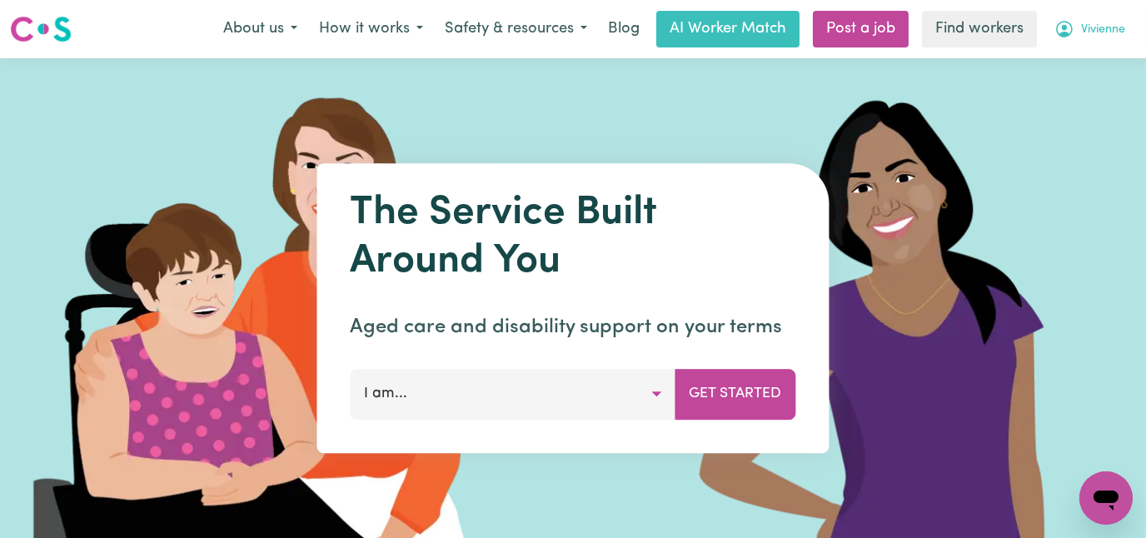
click at [1086, 37] on span "Vivienne" at bounding box center [1103, 30] width 44 height 18
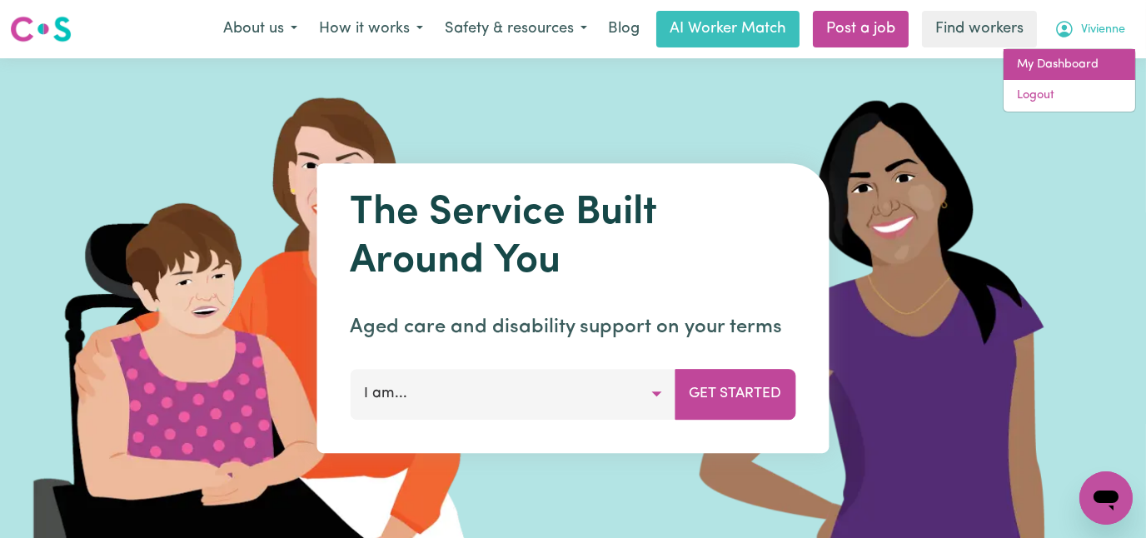
click at [1055, 63] on link "My Dashboard" at bounding box center [1070, 65] width 132 height 32
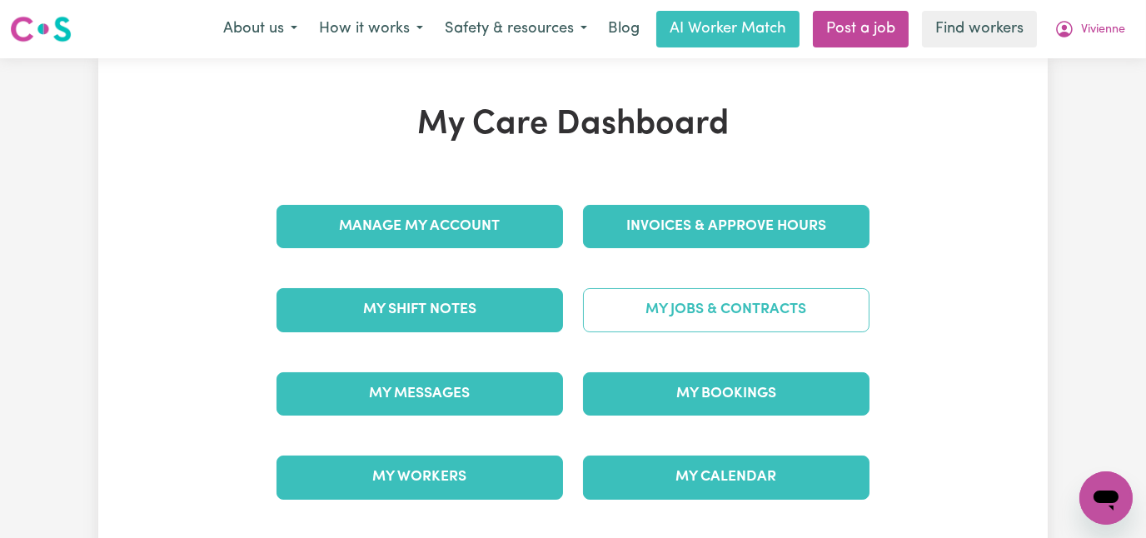
click at [713, 319] on link "My Jobs & Contracts" at bounding box center [726, 309] width 286 height 43
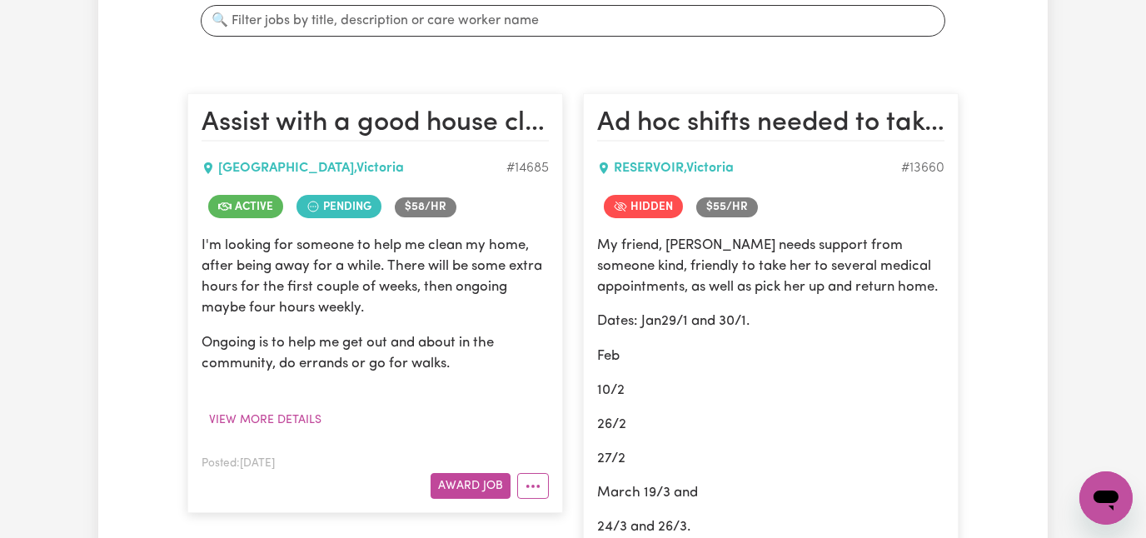
scroll to position [500, 0]
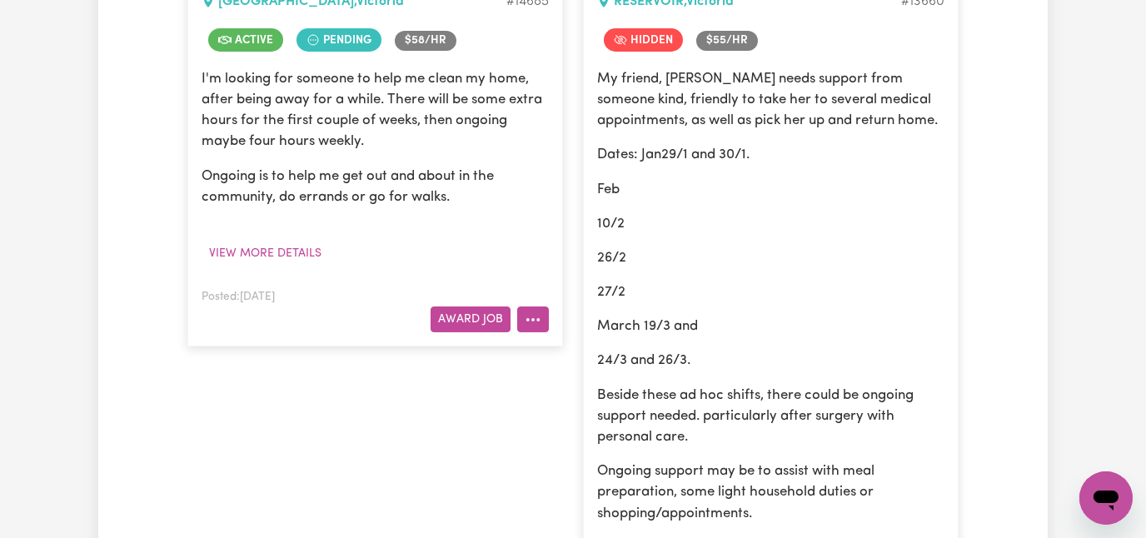
click at [533, 318] on circle "More options" at bounding box center [532, 319] width 3 height 3
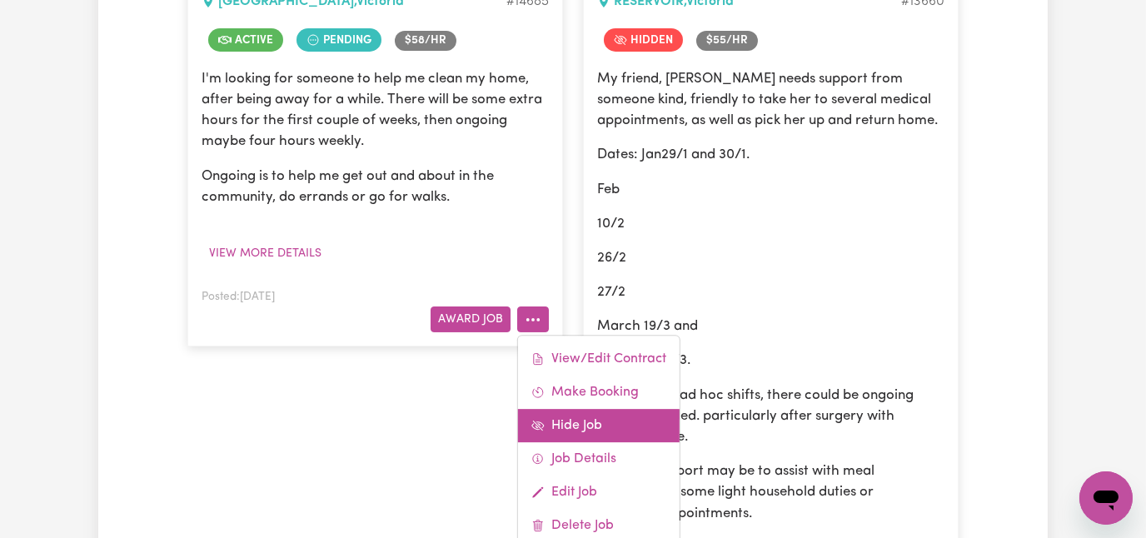
click at [564, 409] on link "Hide Job" at bounding box center [599, 425] width 162 height 33
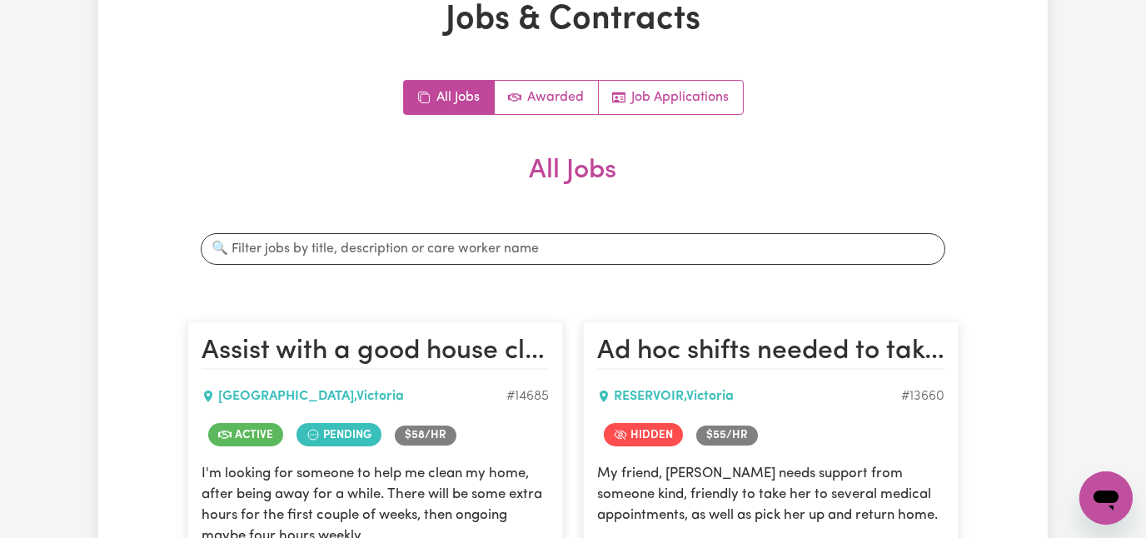
scroll to position [0, 0]
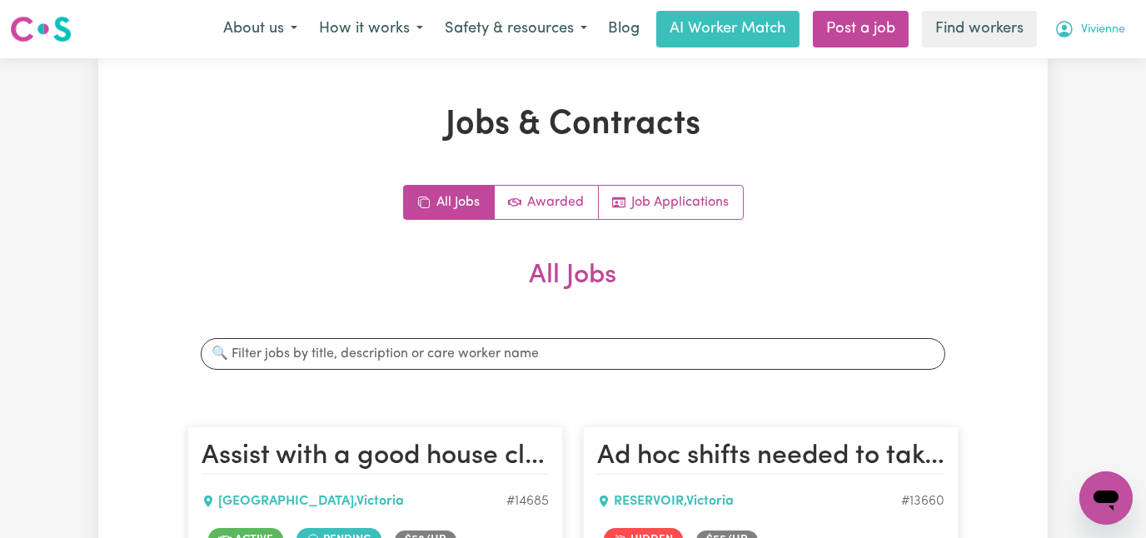
click at [1091, 32] on span "Vivienne" at bounding box center [1103, 30] width 44 height 18
click at [1053, 68] on link "My Dashboard" at bounding box center [1070, 65] width 132 height 32
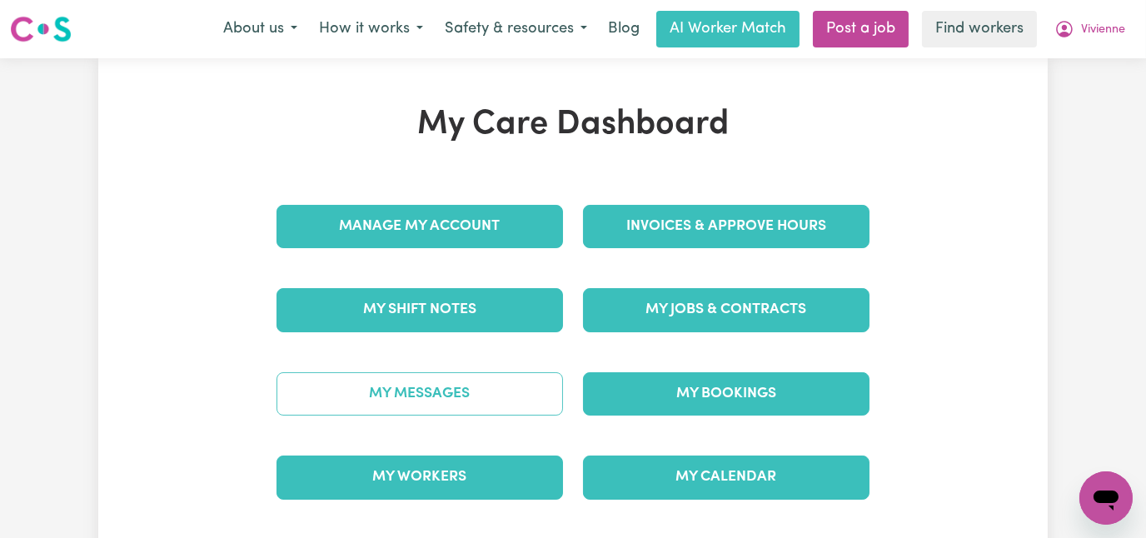
click at [395, 396] on link "My Messages" at bounding box center [419, 393] width 286 height 43
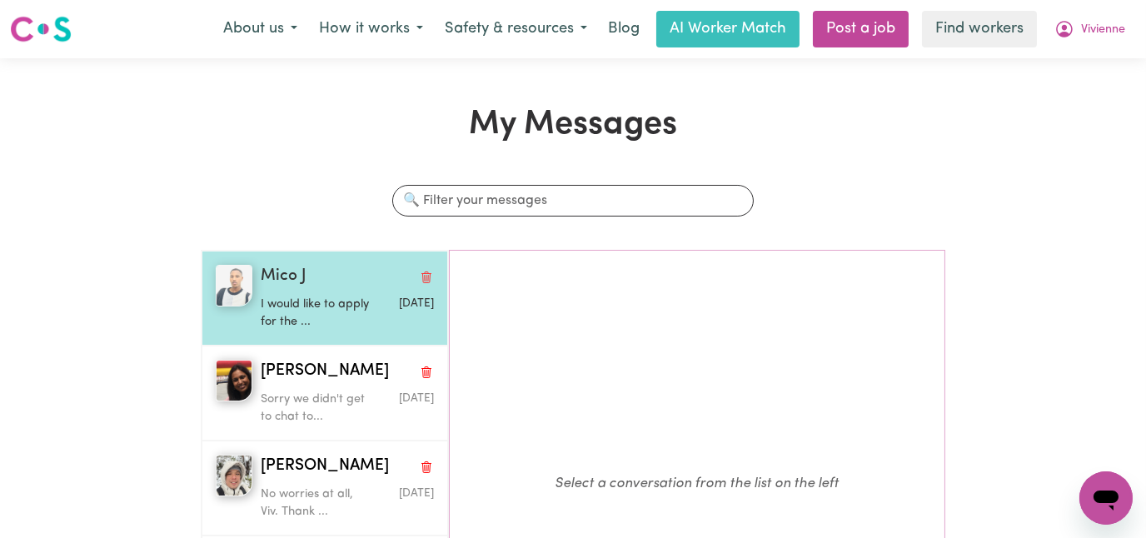
click at [291, 302] on p "I would like to apply for the ..." at bounding box center [319, 314] width 116 height 36
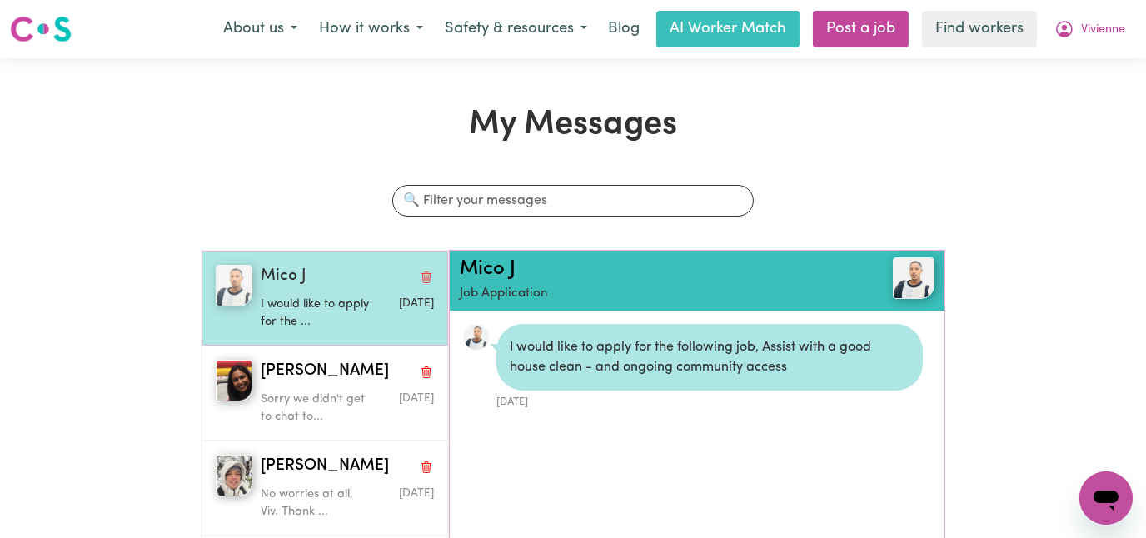
scroll to position [9, 0]
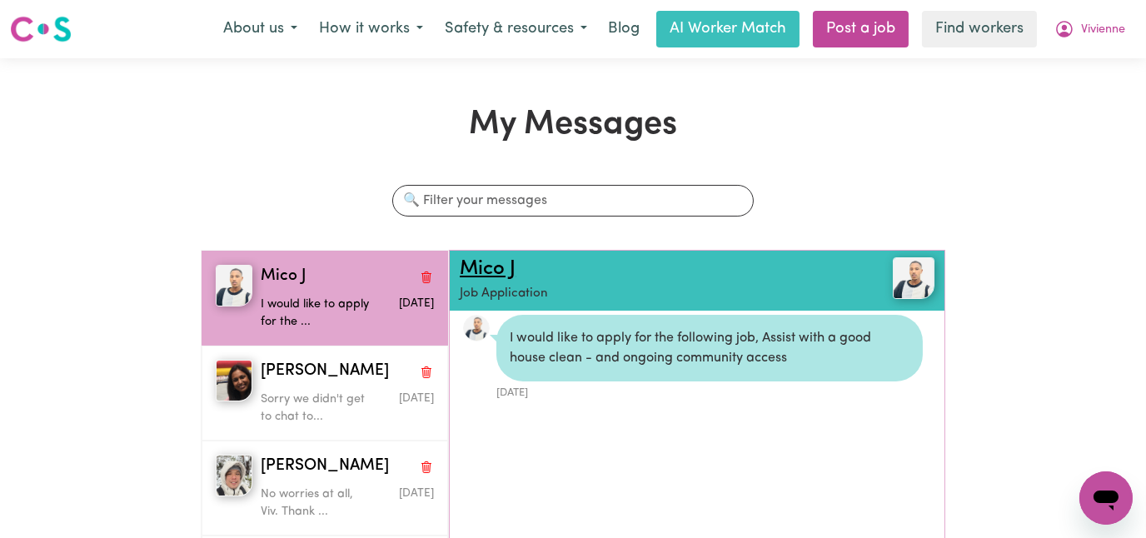
click at [501, 273] on link "Mico J" at bounding box center [488, 269] width 56 height 20
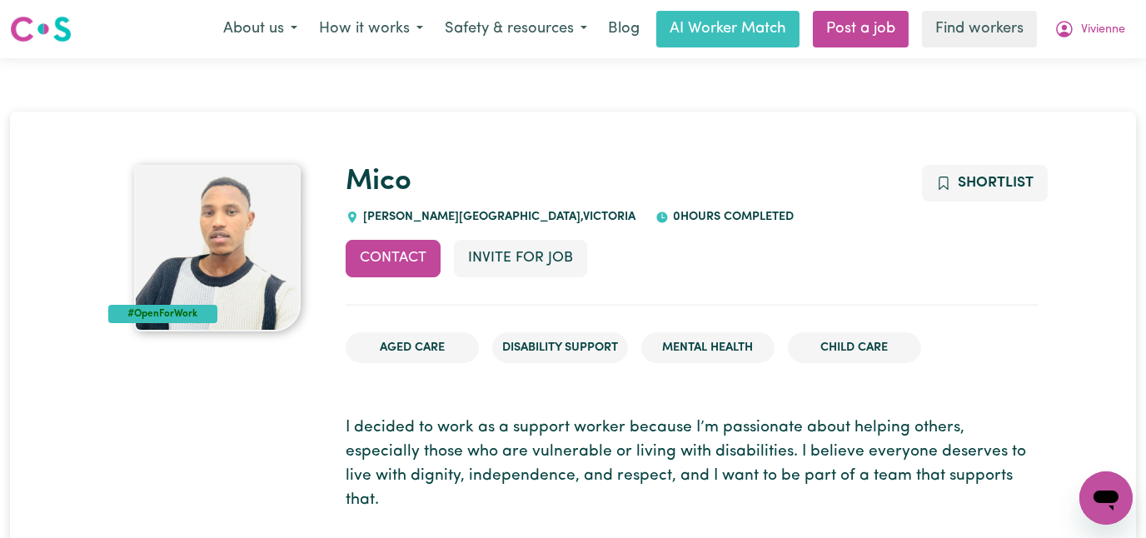
scroll to position [167, 0]
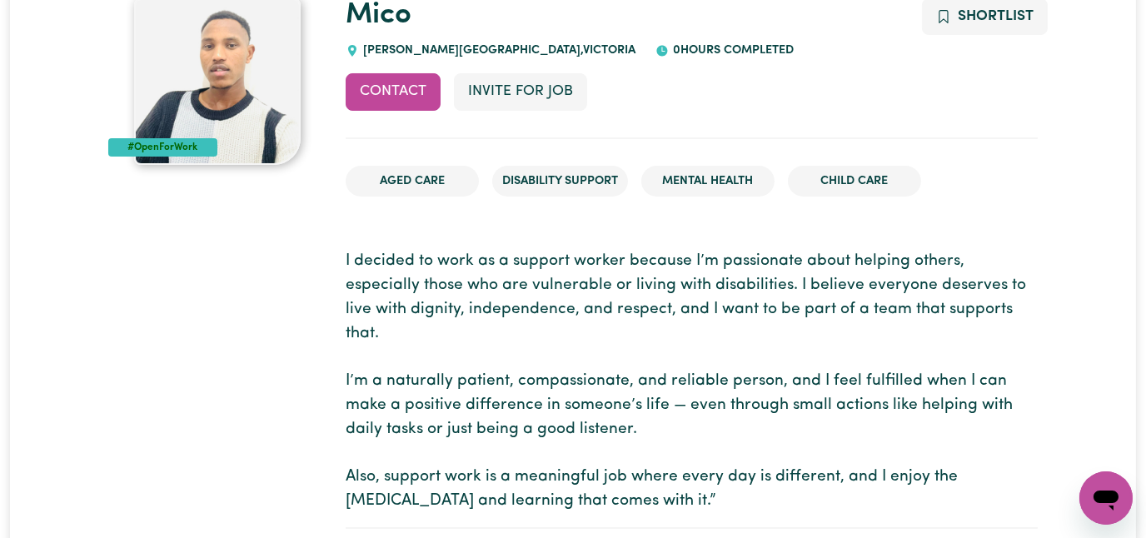
click at [301, 42] on img at bounding box center [217, 81] width 167 height 167
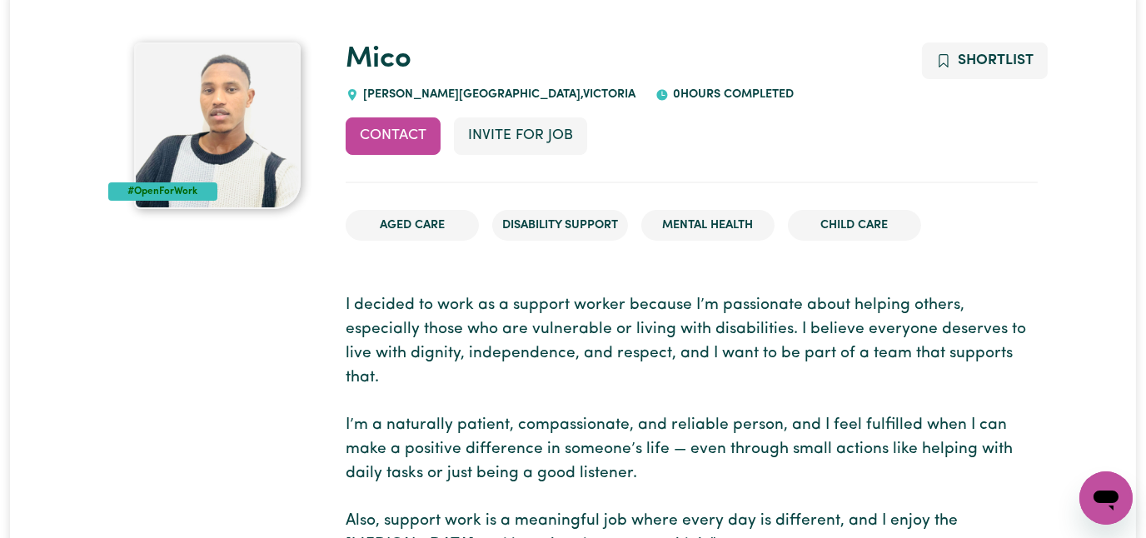
scroll to position [0, 0]
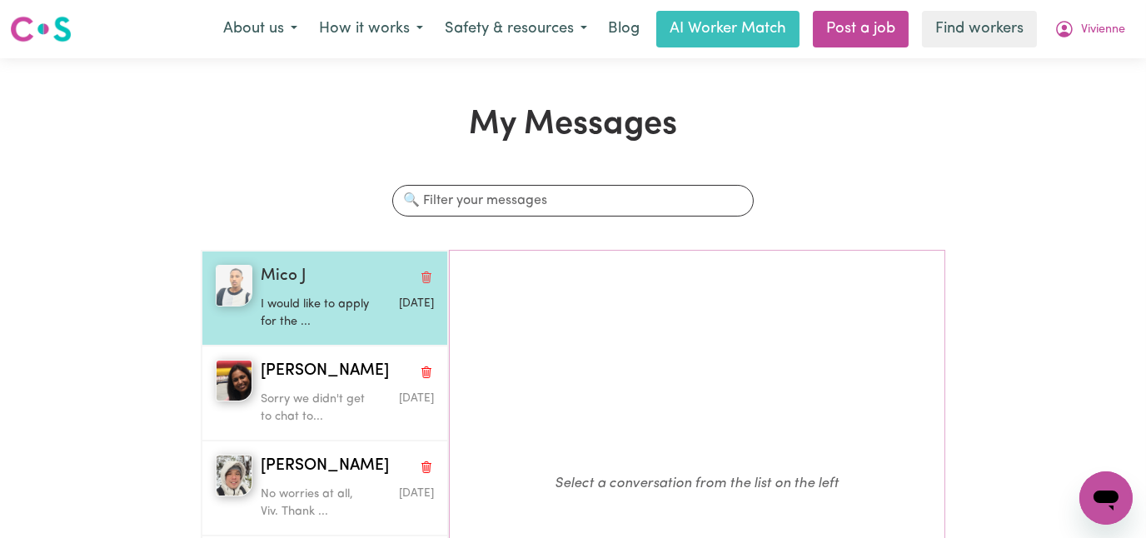
click at [291, 302] on p "I would like to apply for the ..." at bounding box center [319, 314] width 116 height 36
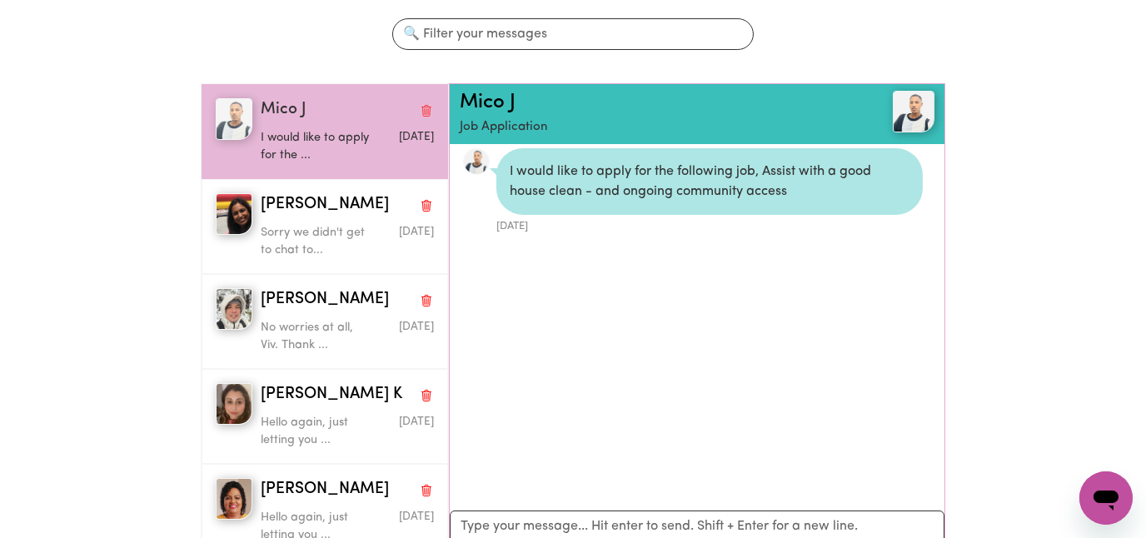
scroll to position [333, 0]
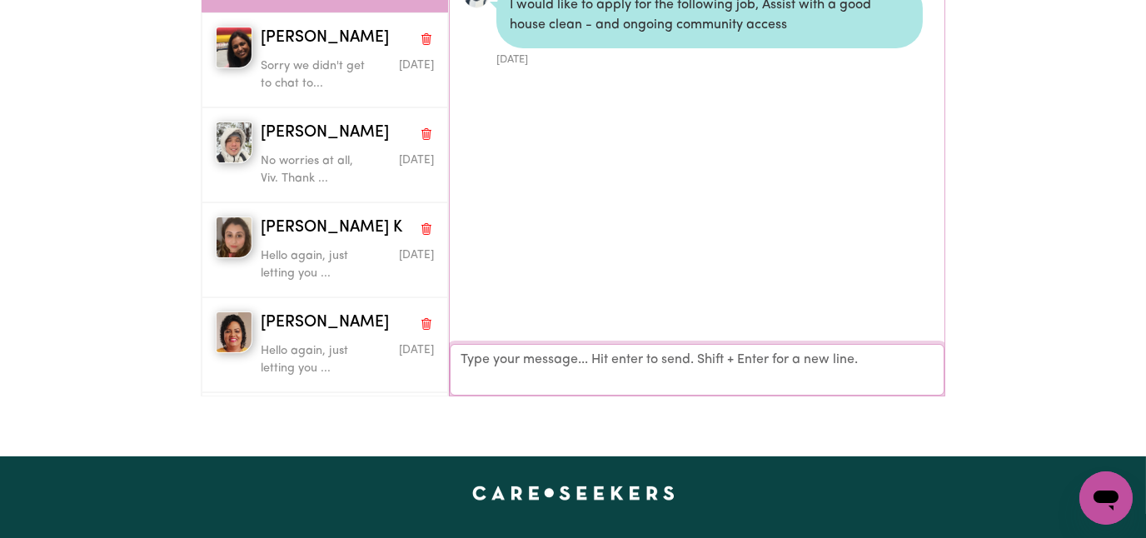
click at [538, 356] on textarea "Your reply" at bounding box center [697, 370] width 495 height 52
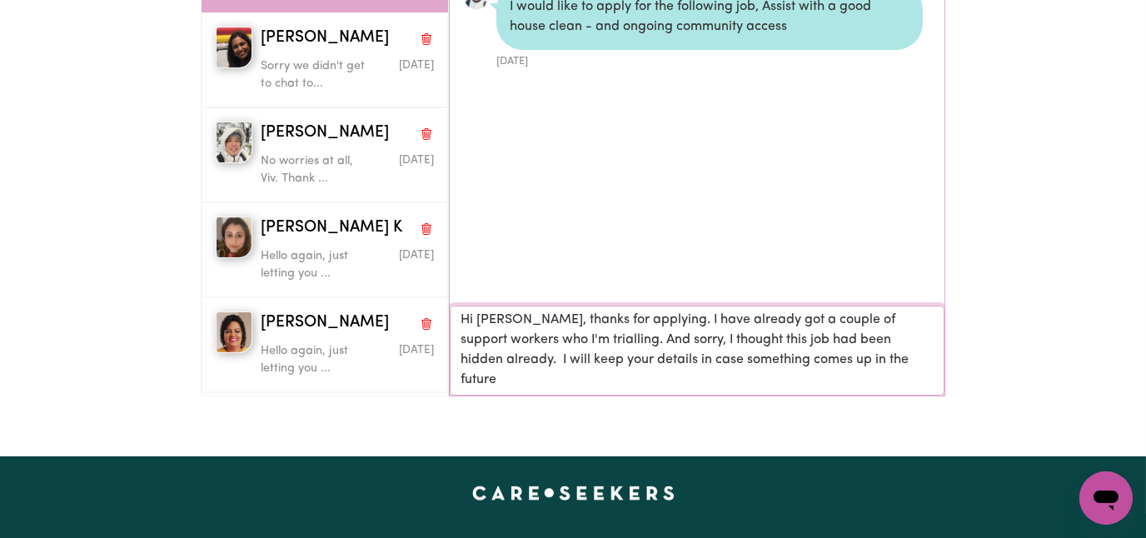
scroll to position [1, 0]
type textarea "Hi [PERSON_NAME], thanks for applying. I have already got a couple of support w…"
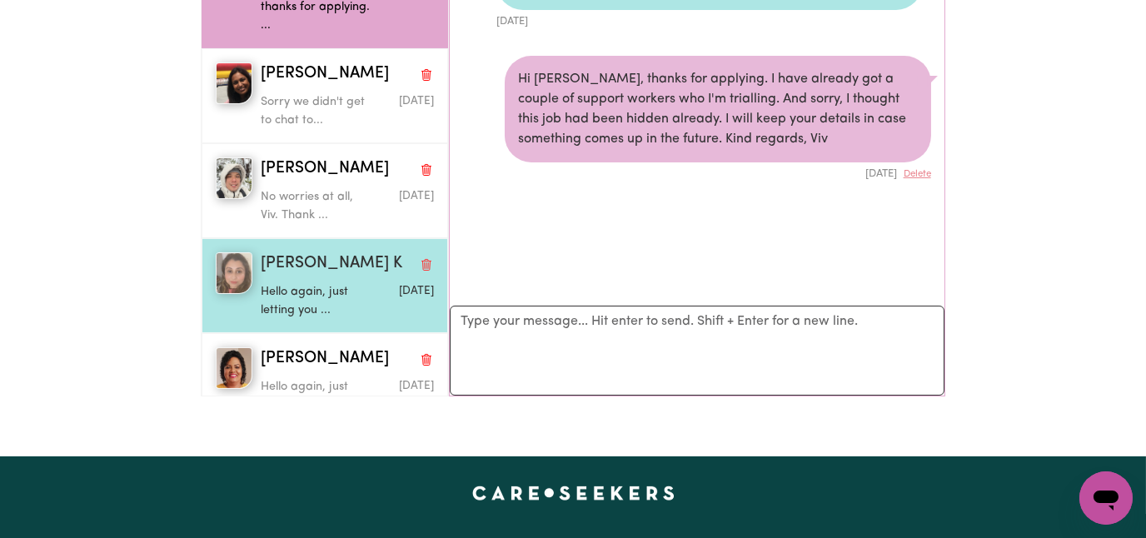
scroll to position [167, 0]
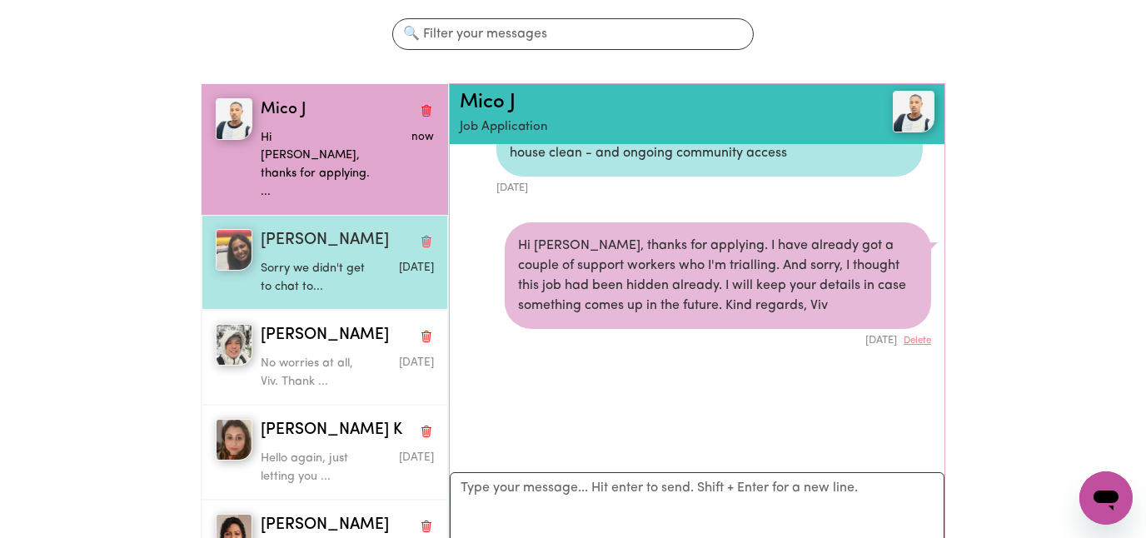
click at [331, 260] on p "Sorry we didn't get to chat to..." at bounding box center [319, 278] width 116 height 36
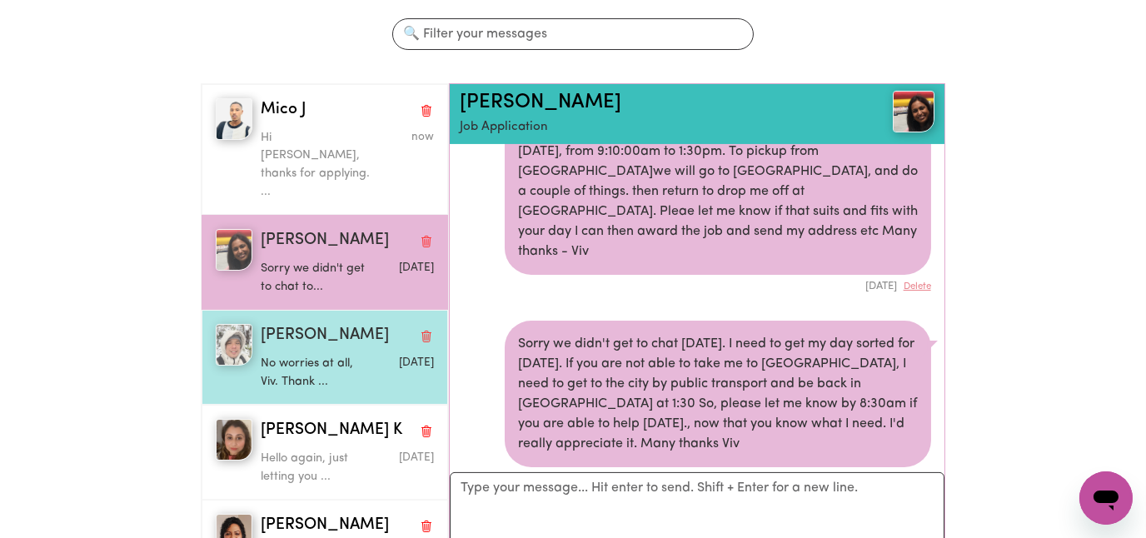
scroll to position [0, 0]
